Goal: Transaction & Acquisition: Purchase product/service

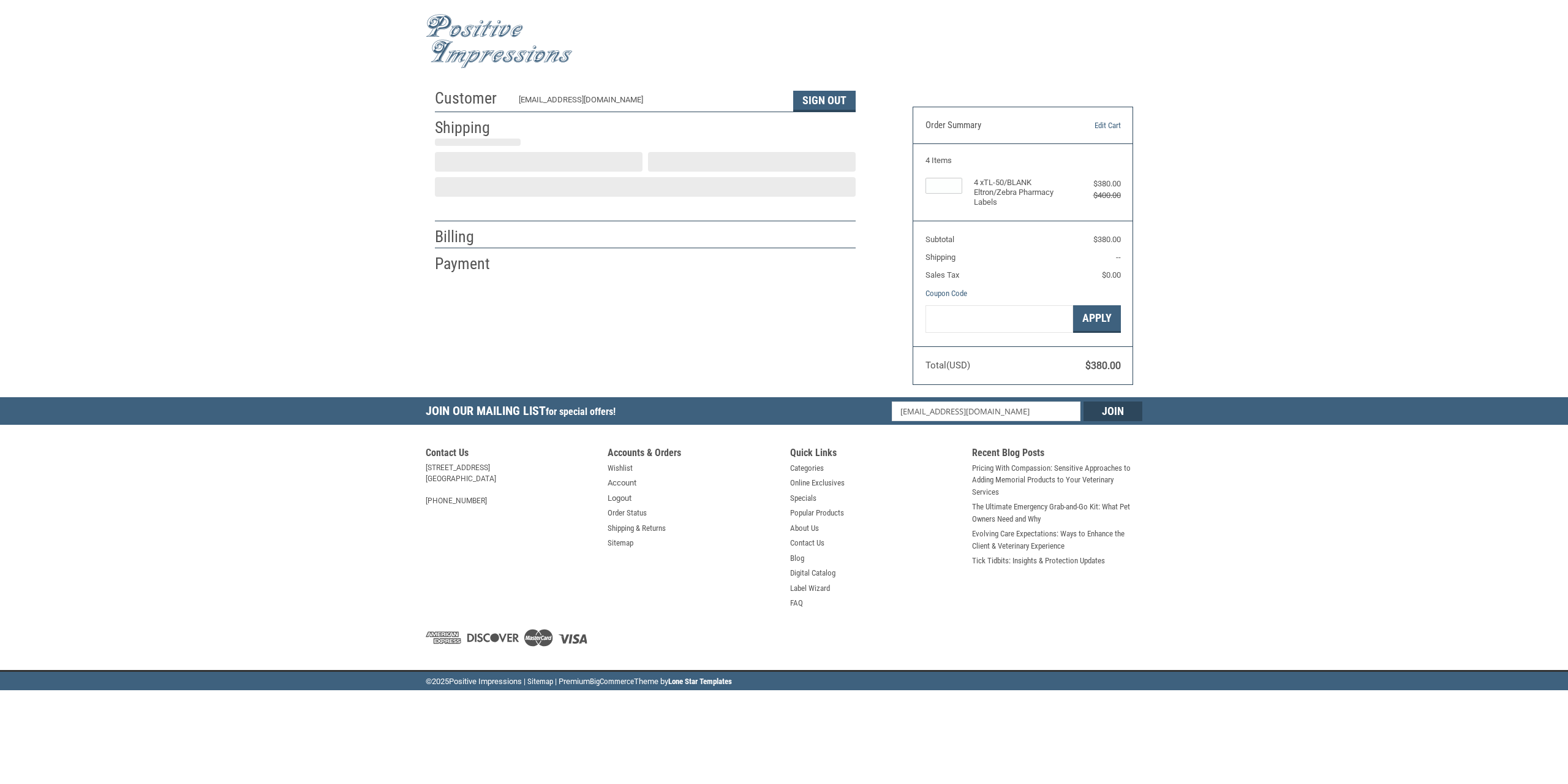
select select "US"
select select "CA"
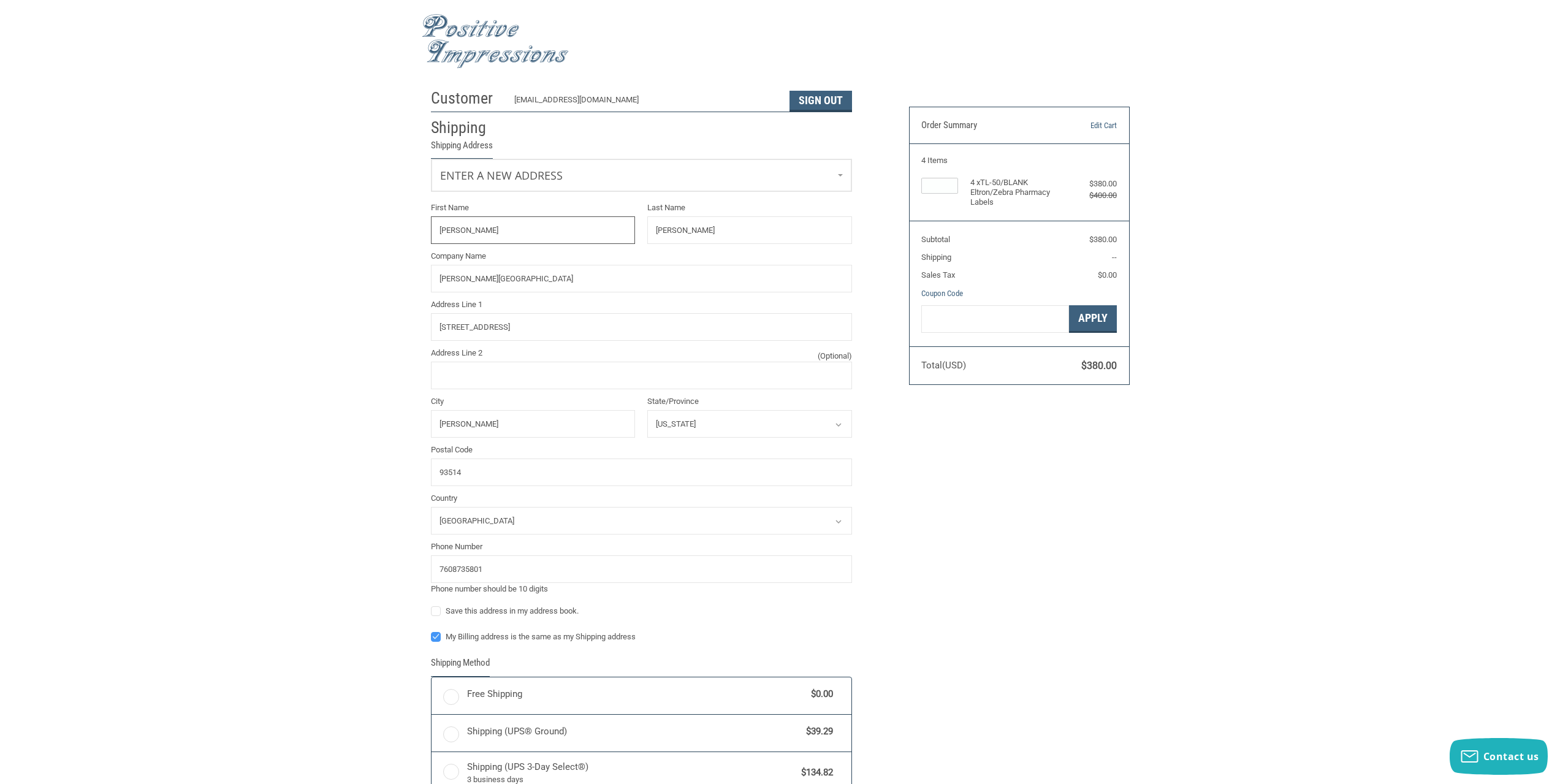
radio input "true"
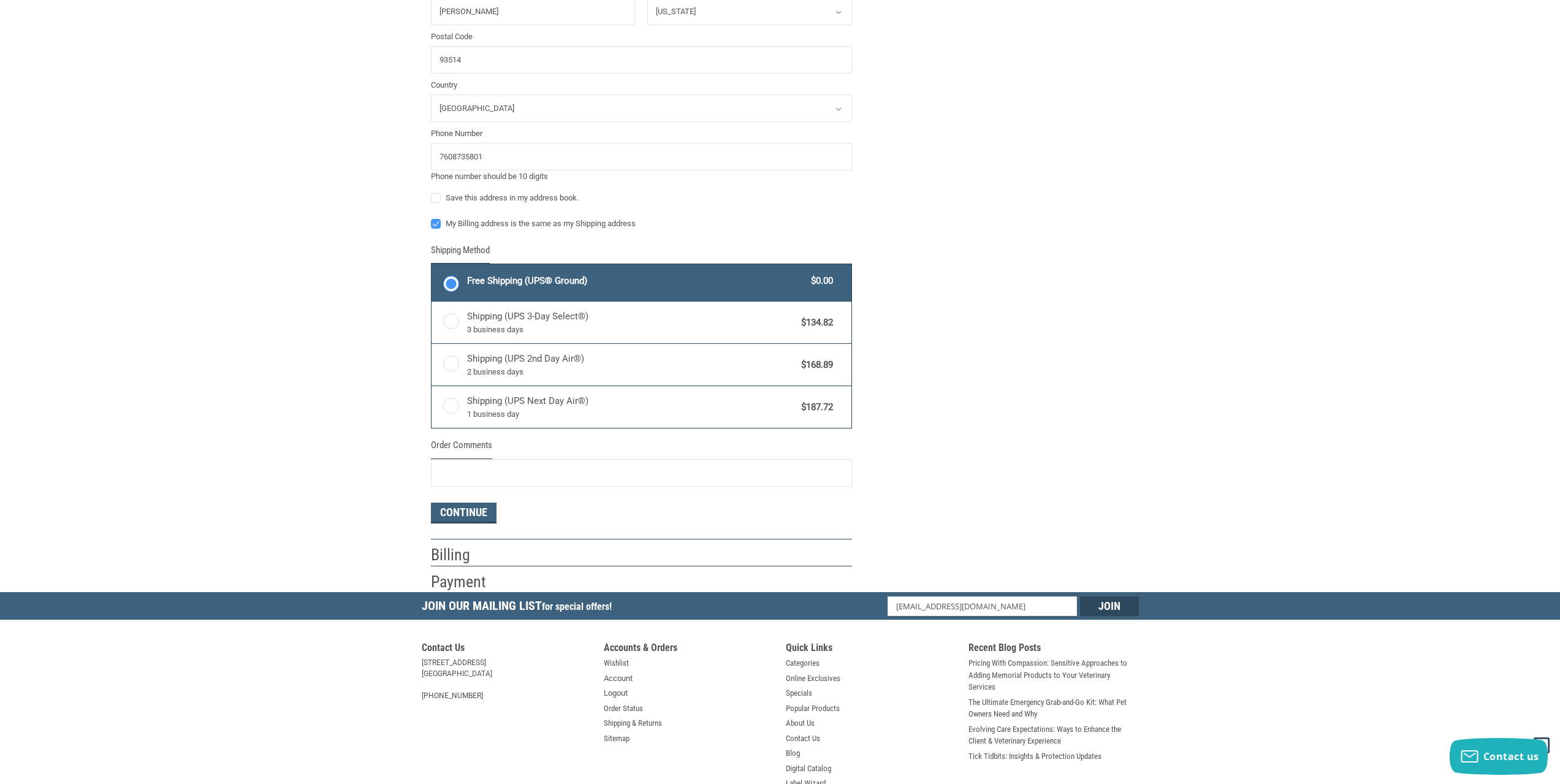
scroll to position [490, 0]
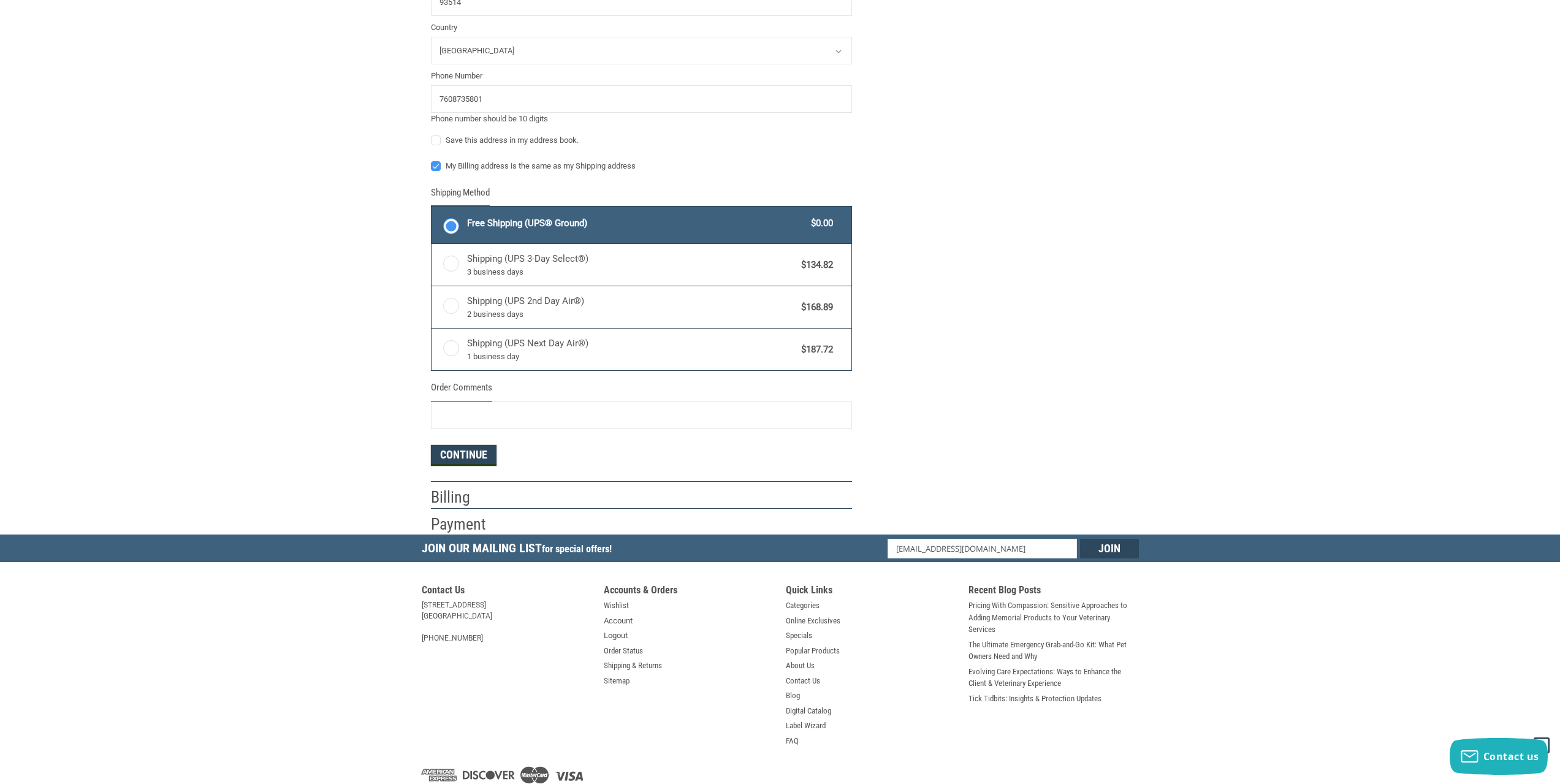
click at [464, 455] on button "Continue" at bounding box center [464, 455] width 66 height 21
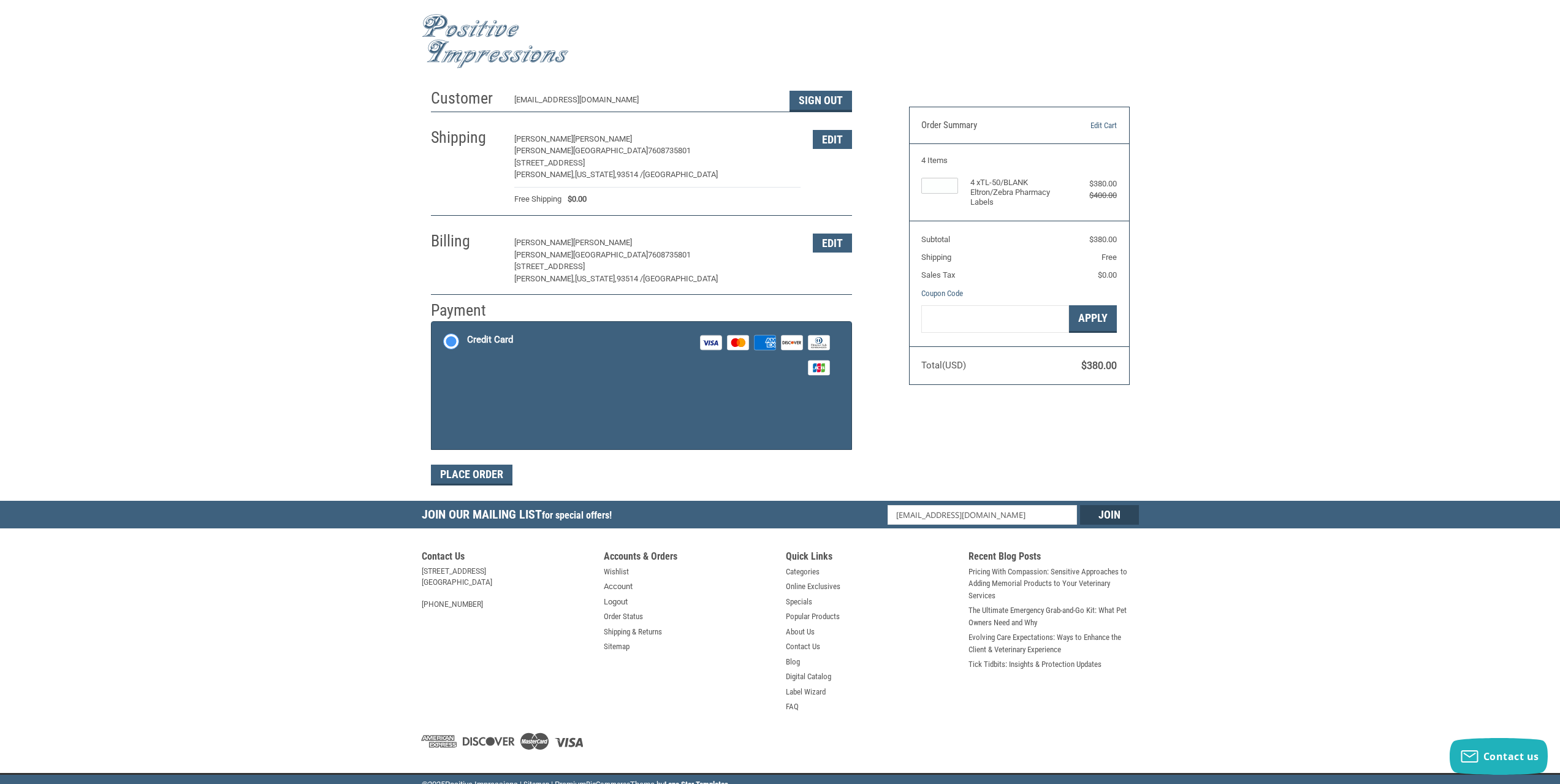
click at [465, 476] on form "Payment Methods Credit Card Credit Card Visa Master Amex Discover Diners Club J…" at bounding box center [641, 403] width 421 height 164
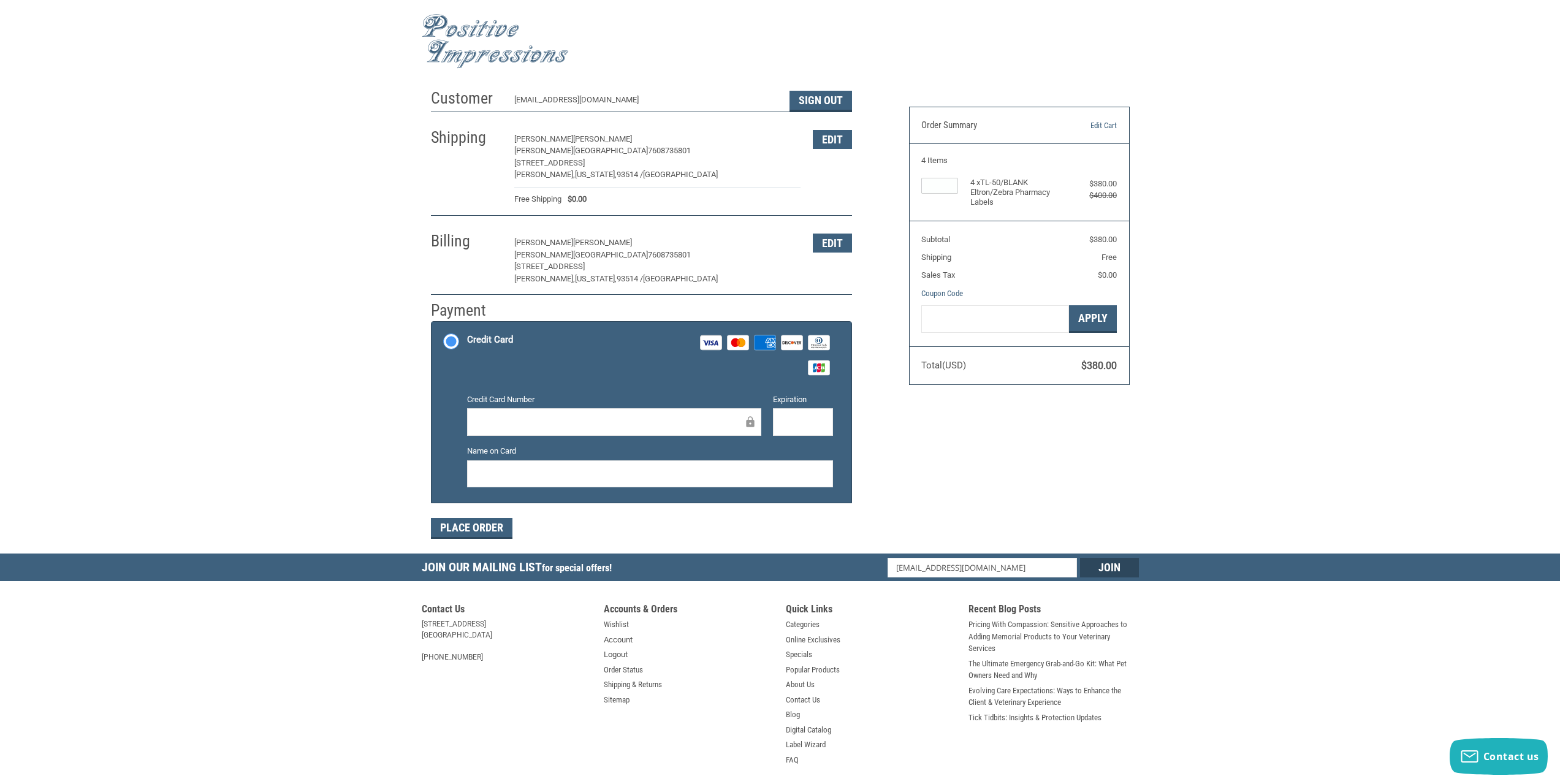
click at [777, 344] on li "Amex" at bounding box center [766, 342] width 24 height 22
click at [432, 323] on input "Credit Card Visa Master Amex Discover Diners Club JCB" at bounding box center [432, 323] width 1 height 1
click at [606, 407] on div "Credit Card Number" at bounding box center [614, 416] width 306 height 44
click at [493, 536] on button "Place Order" at bounding box center [471, 528] width 82 height 21
